Goal: Task Accomplishment & Management: Manage account settings

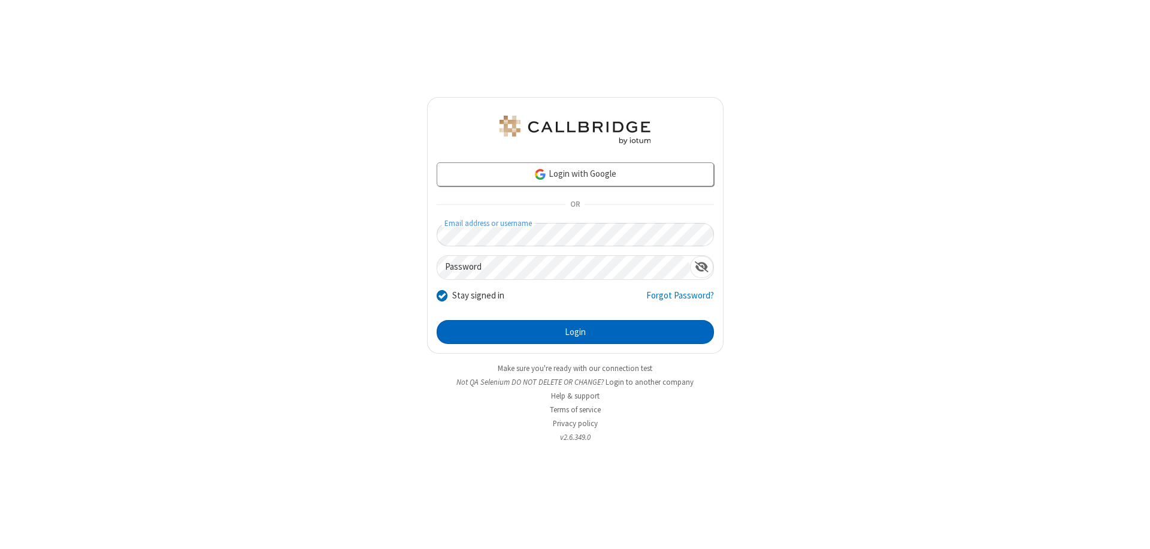
click at [575, 332] on button "Login" at bounding box center [575, 332] width 277 height 24
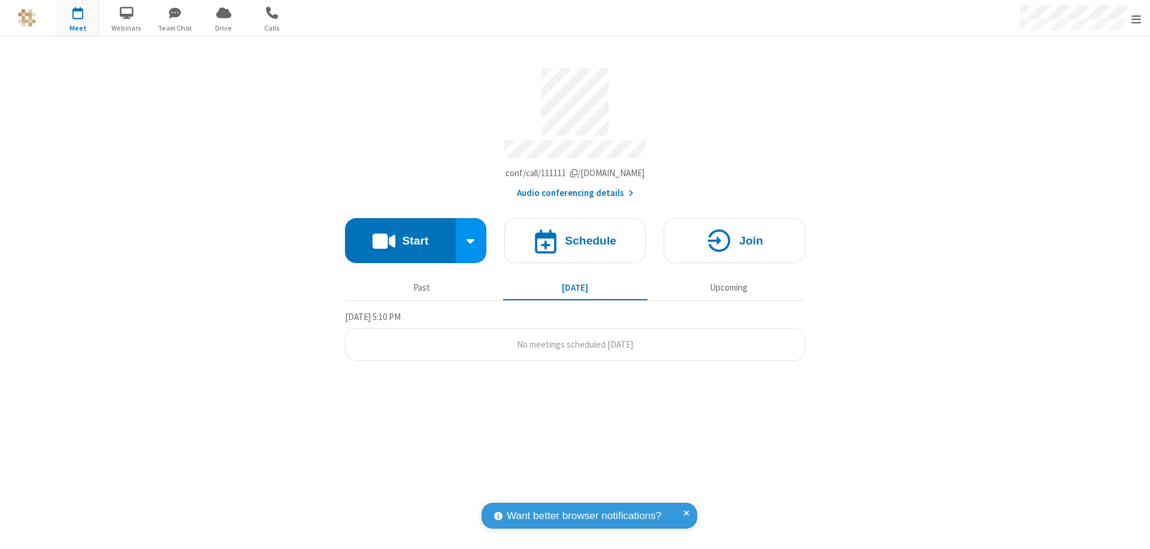
click at [1136, 19] on span "Open menu" at bounding box center [1136, 19] width 10 height 12
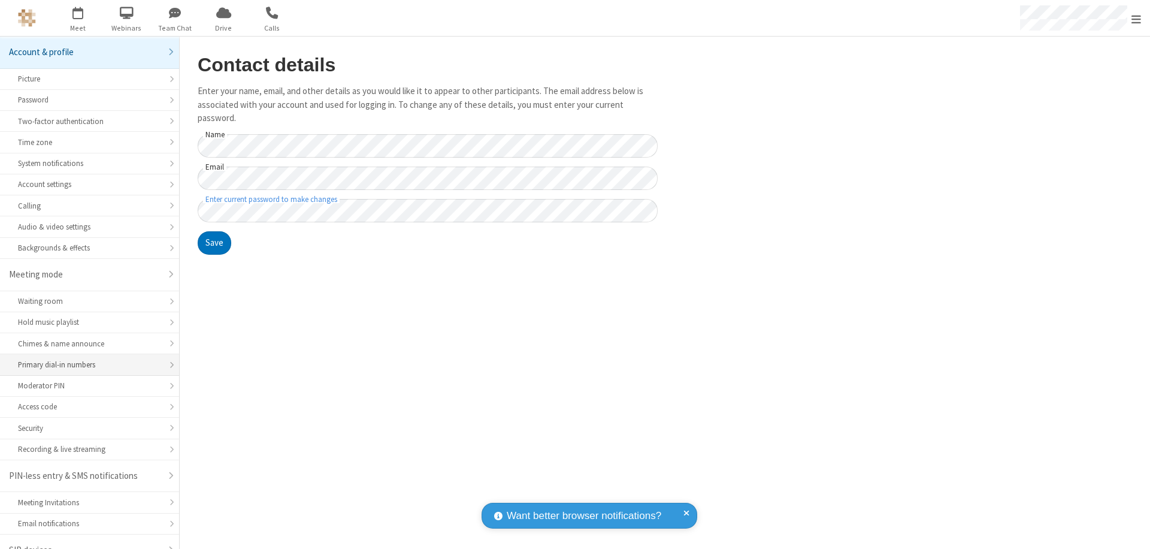
click at [85, 359] on div "Primary dial-in numbers" at bounding box center [89, 364] width 143 height 11
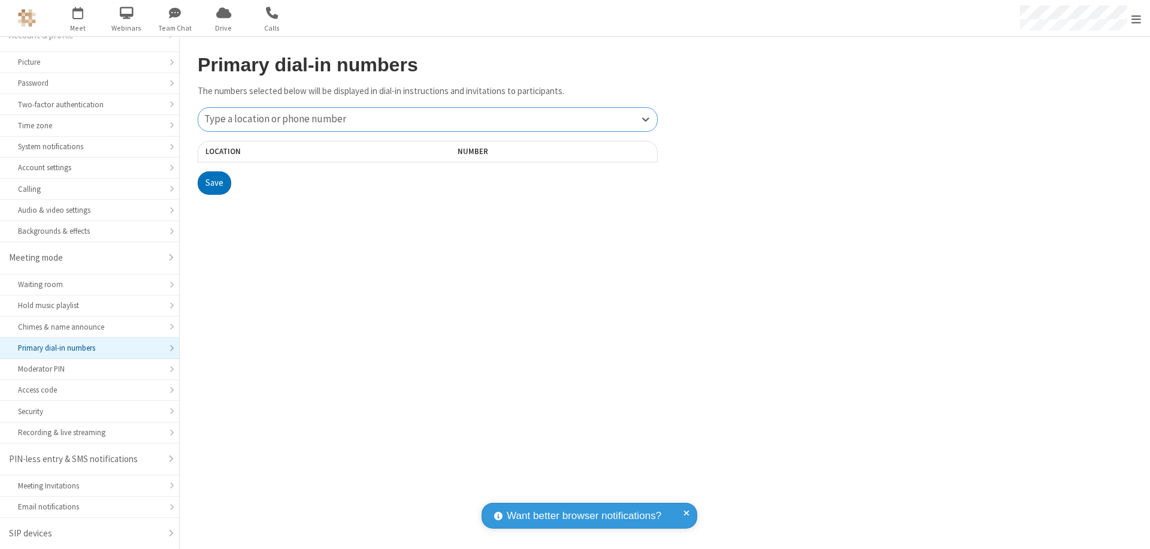
click at [428, 119] on div "Type a location or phone number" at bounding box center [427, 119] width 459 height 23
type input "[PHONE_NUMBER]"
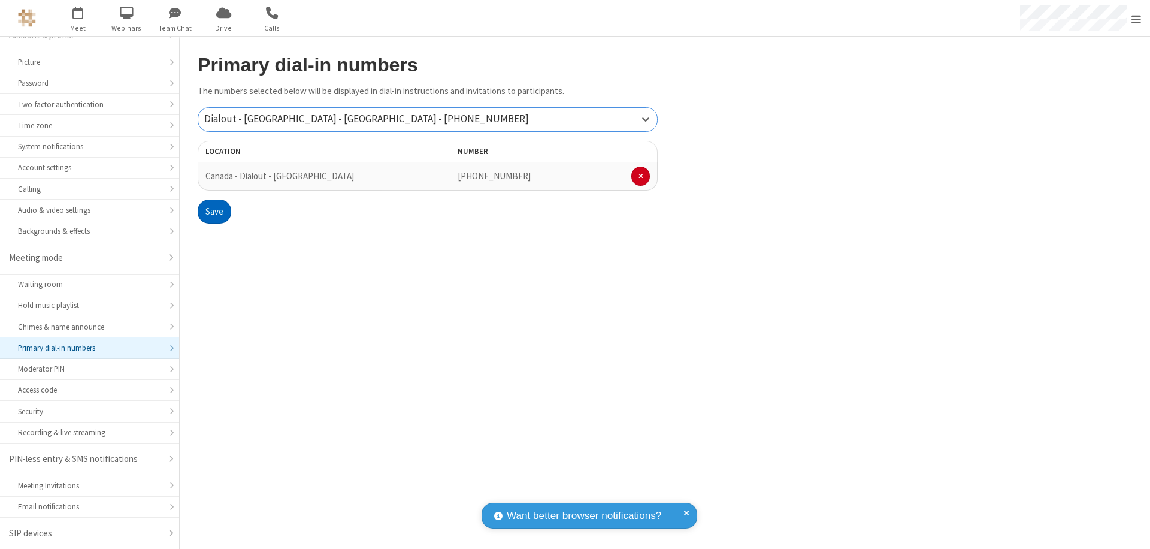
click at [214, 211] on button "Save" at bounding box center [215, 211] width 34 height 24
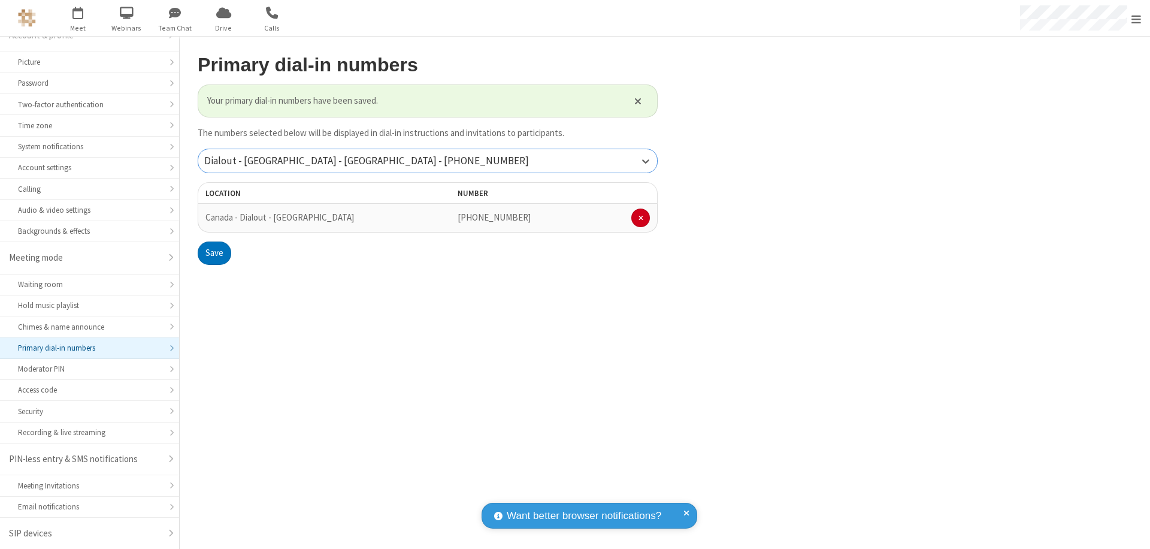
click at [428, 160] on div "Dialout - [GEOGRAPHIC_DATA] - [GEOGRAPHIC_DATA] - [PHONE_NUMBER]" at bounding box center [427, 160] width 459 height 23
type input "[PHONE_NUMBER]"
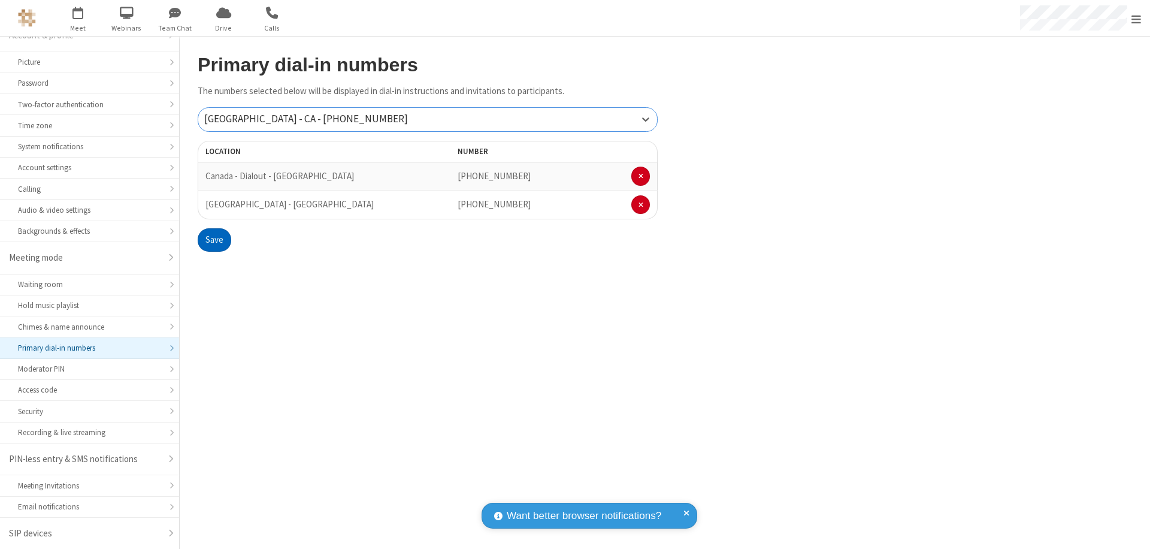
click at [214, 240] on button "Save" at bounding box center [215, 240] width 34 height 24
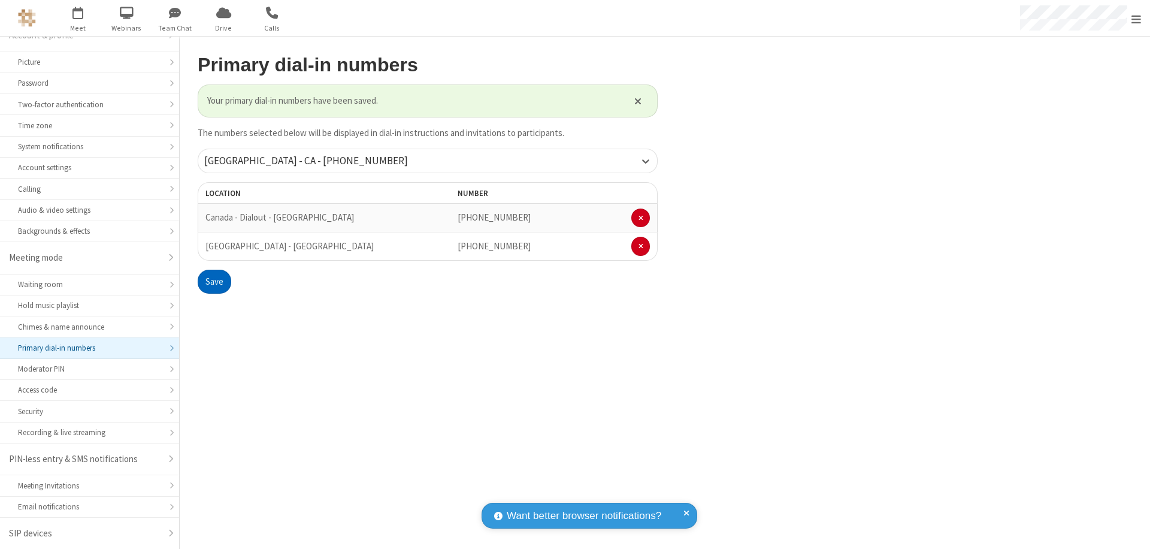
click at [1136, 19] on span "Open menu" at bounding box center [1136, 19] width 10 height 12
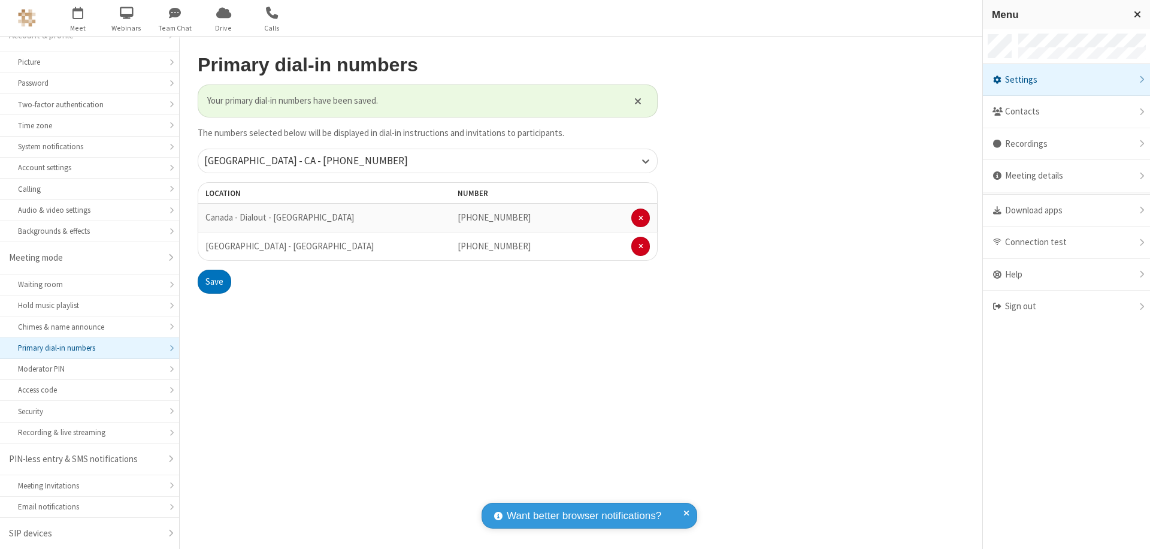
click at [1108, 80] on div "Settings" at bounding box center [1066, 80] width 167 height 32
click at [85, 348] on div "Primary dial-in numbers" at bounding box center [89, 347] width 143 height 11
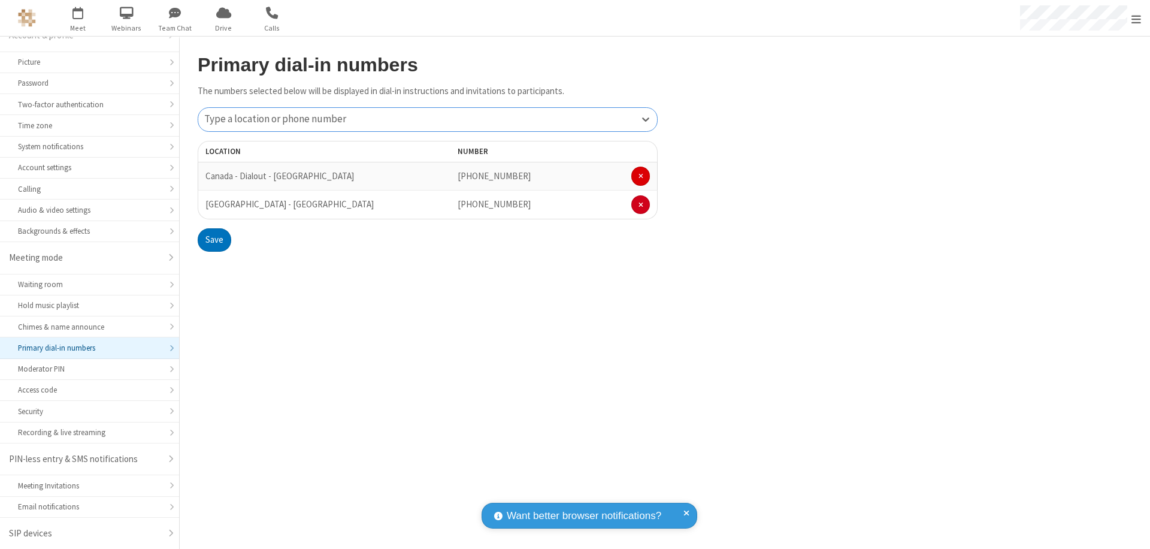
click at [640, 176] on span at bounding box center [640, 175] width 5 height 7
click at [214, 211] on button "Save" at bounding box center [215, 211] width 34 height 24
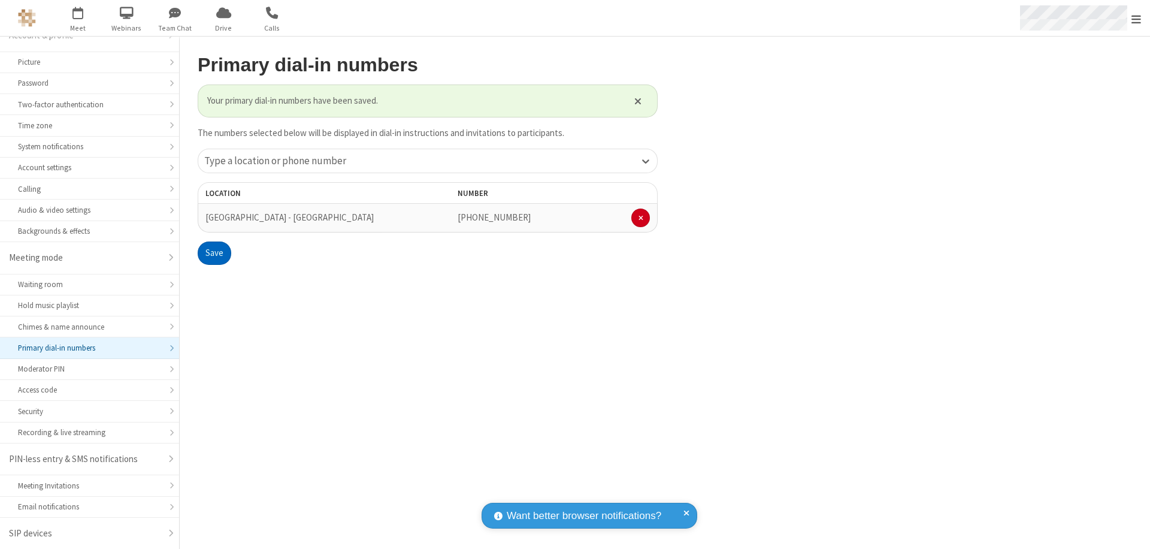
click at [1136, 19] on span "Open menu" at bounding box center [1136, 19] width 10 height 12
click at [78, 18] on span "button" at bounding box center [78, 12] width 45 height 20
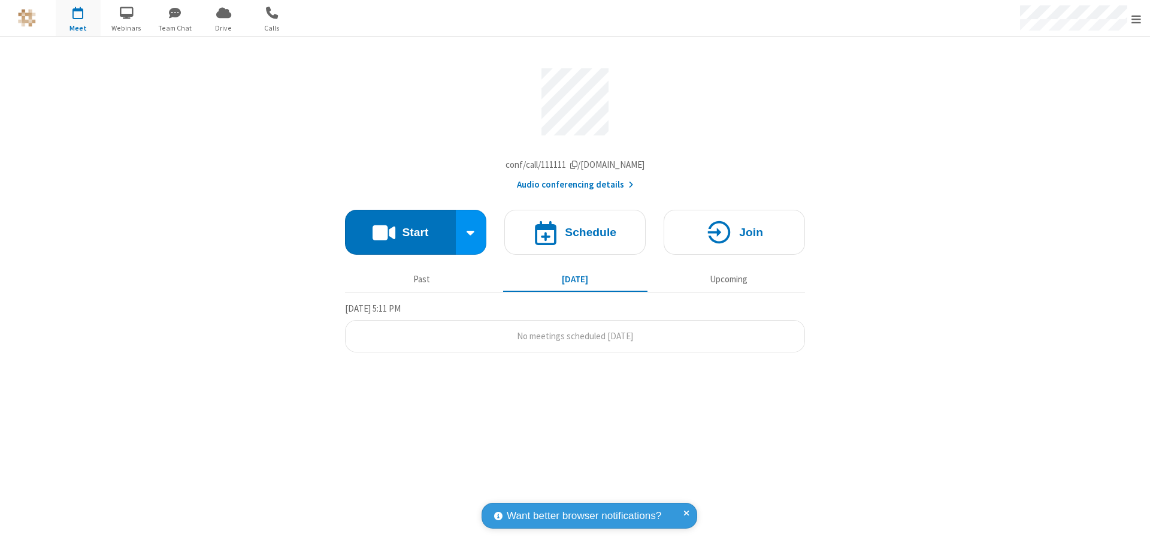
click at [574, 187] on button "Audio conferencing details" at bounding box center [575, 185] width 117 height 14
